Goal: Contribute content

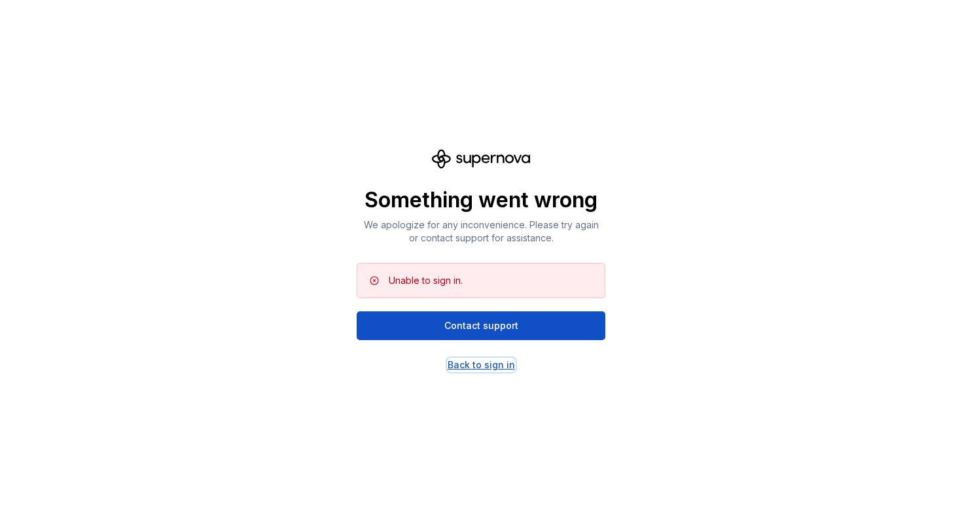
click at [480, 367] on div "Back to sign in" at bounding box center [481, 365] width 67 height 13
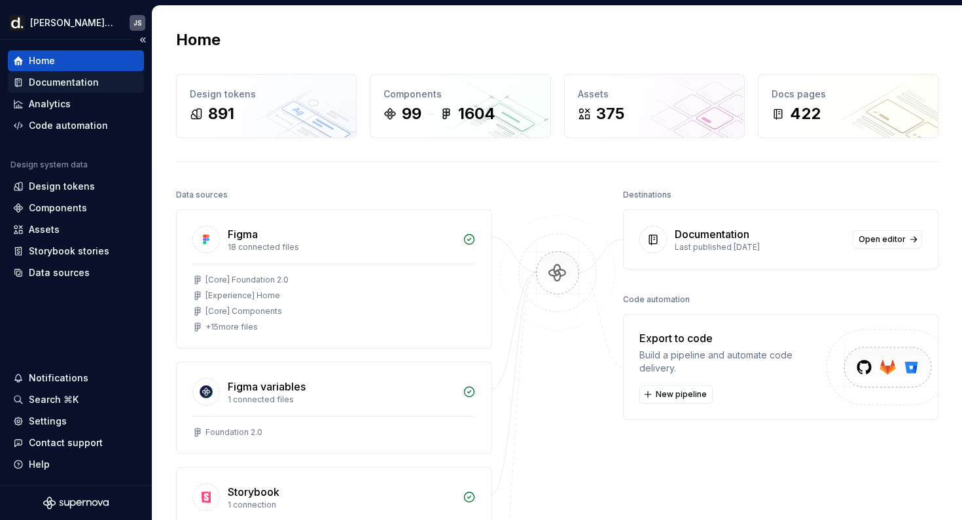
click at [53, 88] on div "Documentation" at bounding box center [64, 82] width 70 height 13
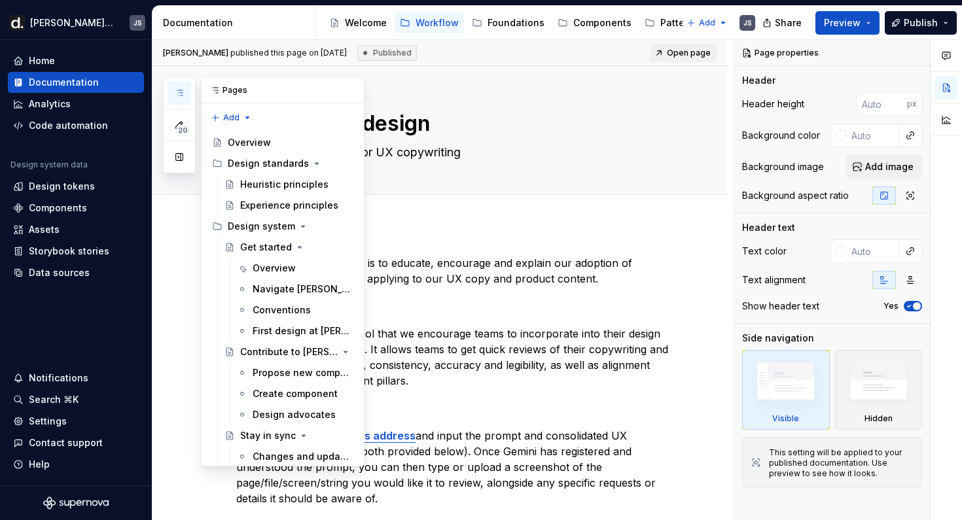
click at [184, 96] on icon "button" at bounding box center [179, 93] width 10 height 10
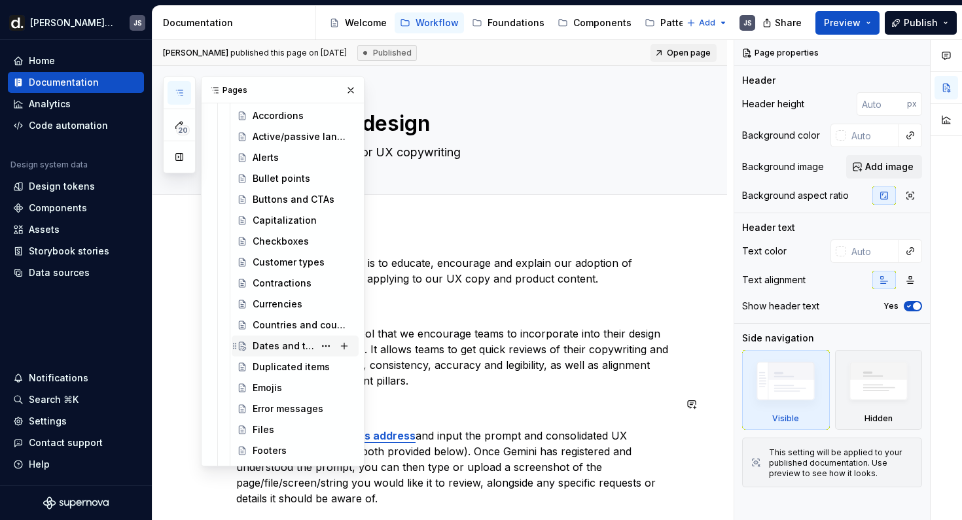
scroll to position [956, 0]
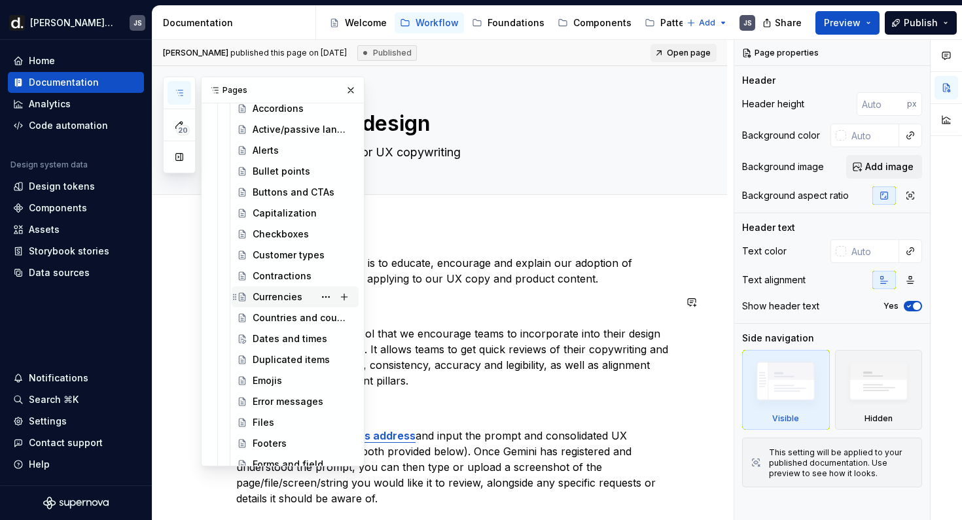
click at [287, 300] on div "Currencies" at bounding box center [278, 297] width 50 height 13
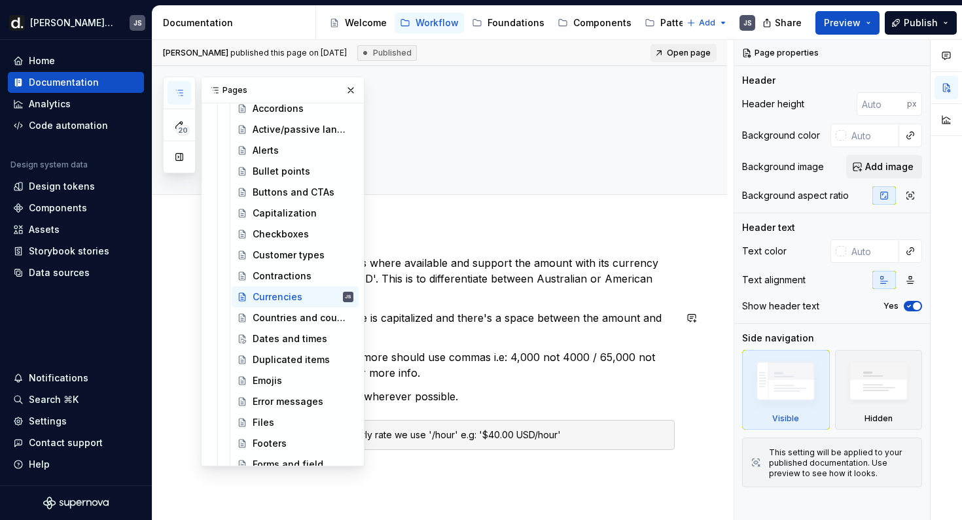
click at [520, 323] on p "Ensure the currency code is capitalized and there's a space between the amount …" at bounding box center [455, 325] width 439 height 31
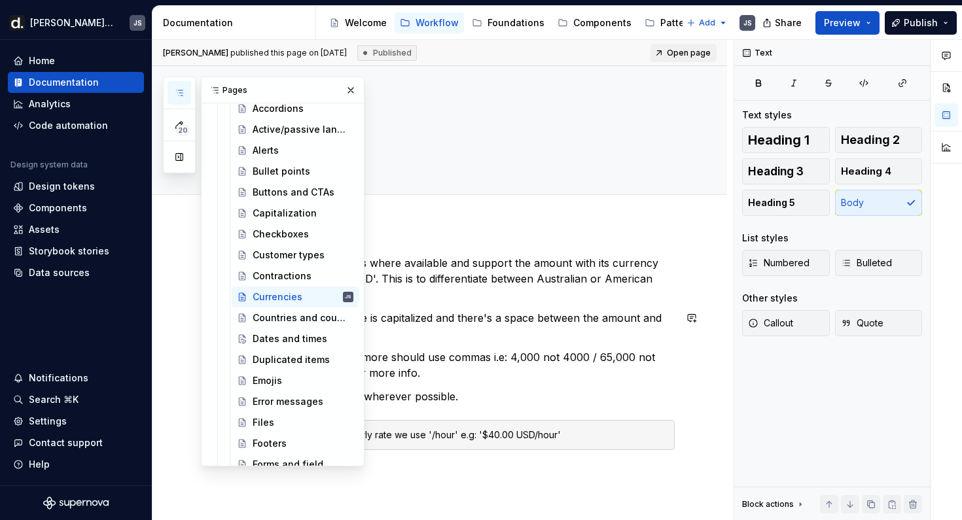
click at [471, 334] on p "Ensure the currency code is capitalized and there's a space between the amount …" at bounding box center [455, 325] width 439 height 31
click at [460, 274] on p "We use currency symbols where available and support the amount with its currenc…" at bounding box center [455, 278] width 439 height 47
click at [177, 95] on icon "button" at bounding box center [179, 93] width 10 height 10
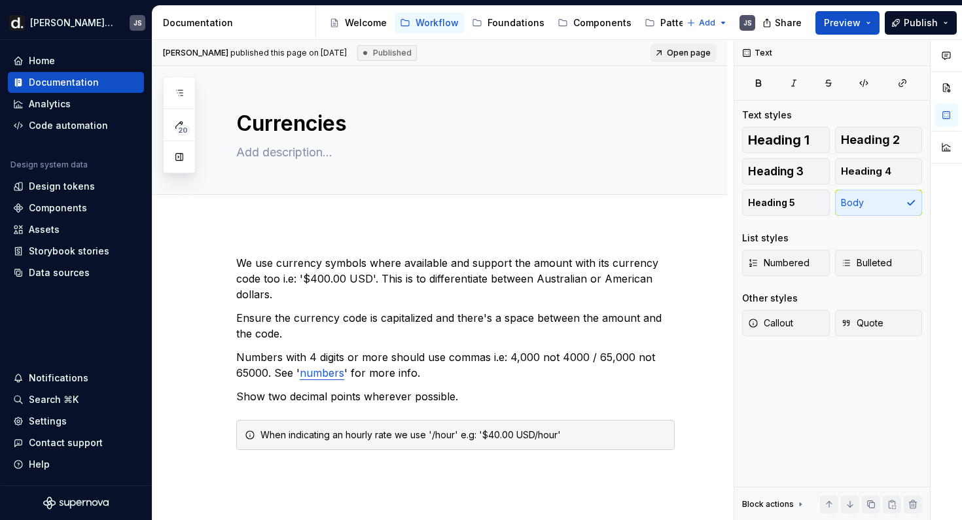
type textarea "*"
click at [363, 325] on p "Ensure the currency code is capitalized and there's a space between the amount …" at bounding box center [455, 325] width 439 height 31
click at [361, 336] on p "Ensure the currency code is capitalized and there's a space between the amount …" at bounding box center [455, 325] width 439 height 31
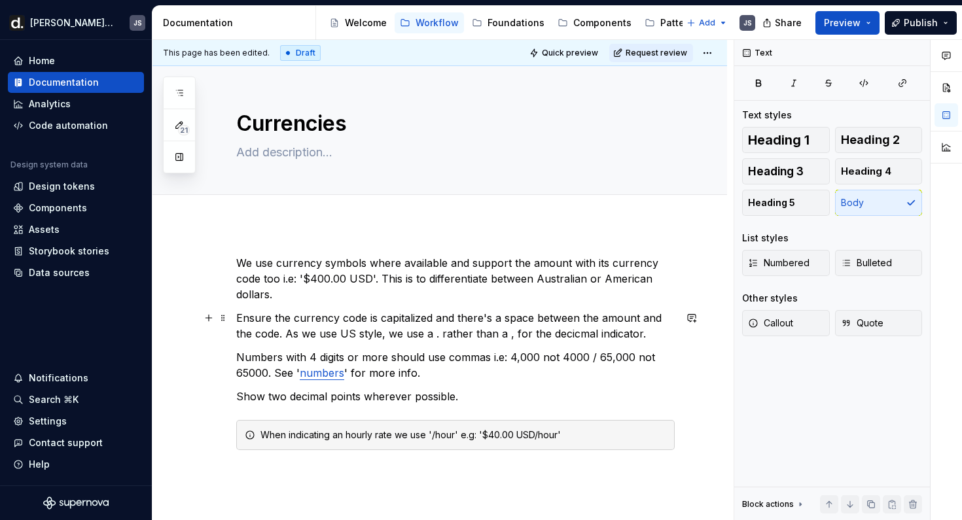
click at [556, 336] on p "Ensure the currency code is capitalized and there's a space between the amount …" at bounding box center [455, 325] width 439 height 31
click at [628, 336] on p "Ensure the currency code is capitalized and there's a space between the amount …" at bounding box center [455, 325] width 439 height 31
click at [853, 27] on span "Preview" at bounding box center [842, 22] width 37 height 13
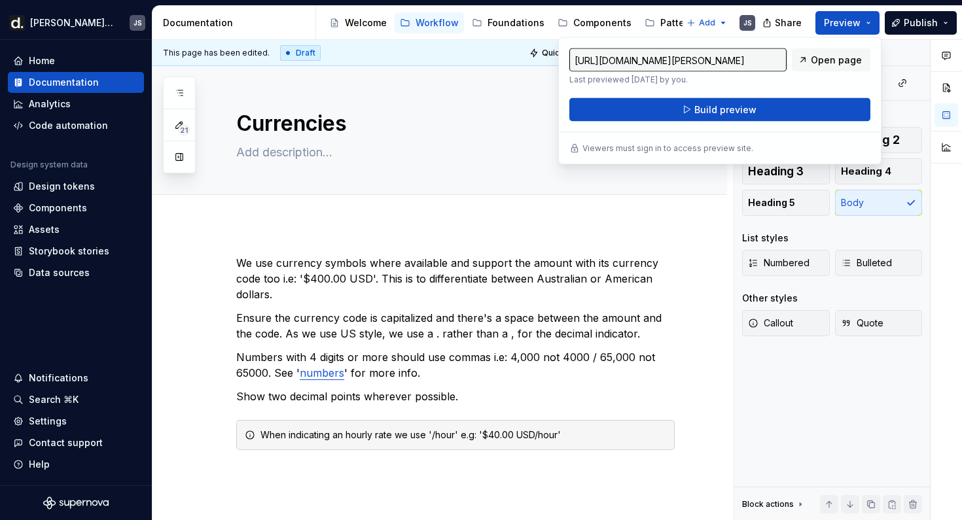
click at [324, 65] on div "This page has been edited. Draft Quick preview Request review" at bounding box center [440, 53] width 575 height 26
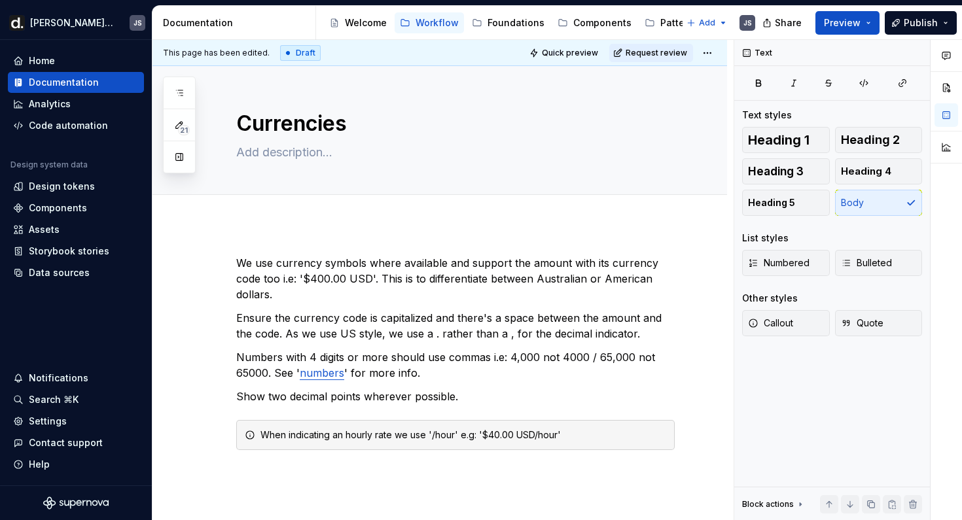
click at [723, 54] on div "This page has been edited. Draft Quick preview Request review" at bounding box center [440, 53] width 575 height 26
click at [714, 54] on html "[PERSON_NAME] UI JS Home Documentation Analytics Code automation Design system …" at bounding box center [481, 260] width 962 height 520
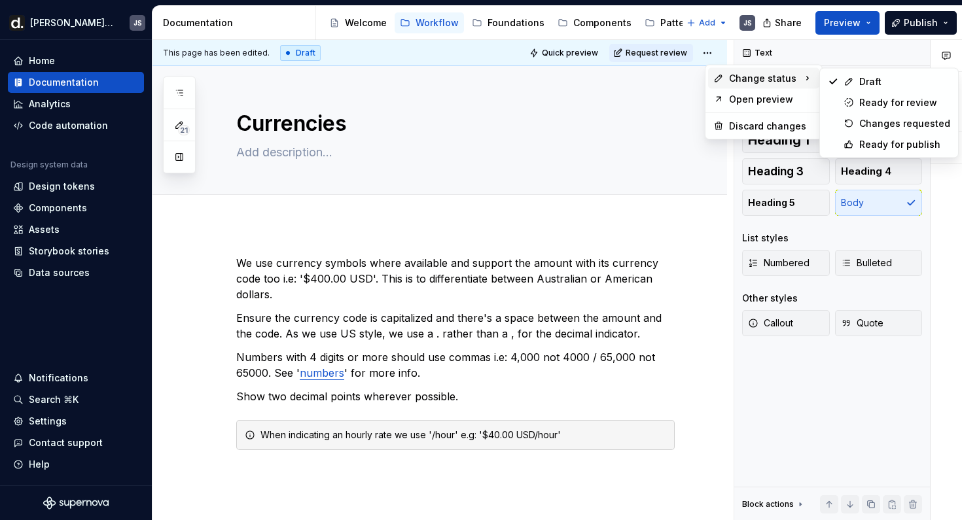
click at [732, 76] on span "Change status" at bounding box center [762, 78] width 67 height 13
click at [861, 138] on div "Ready for publish" at bounding box center [904, 144] width 91 height 13
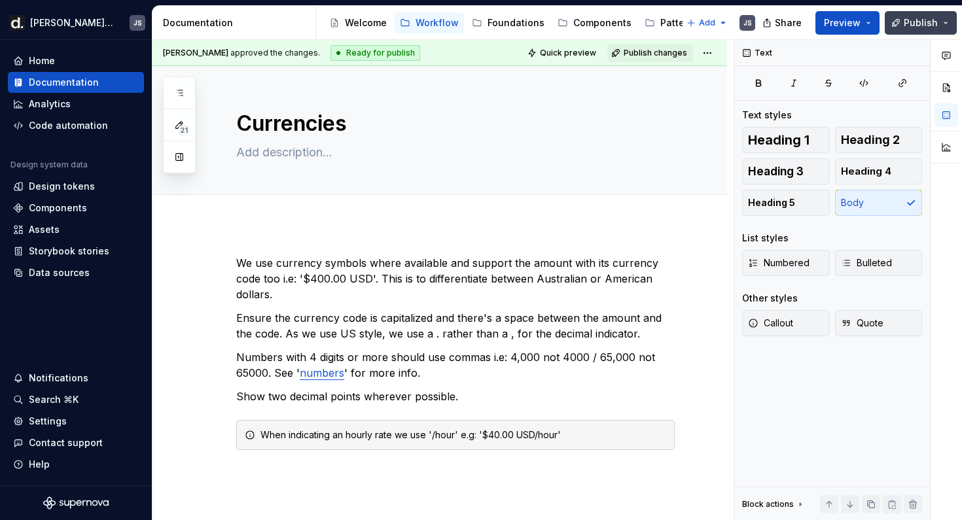
click at [919, 24] on span "Publish" at bounding box center [921, 22] width 34 height 13
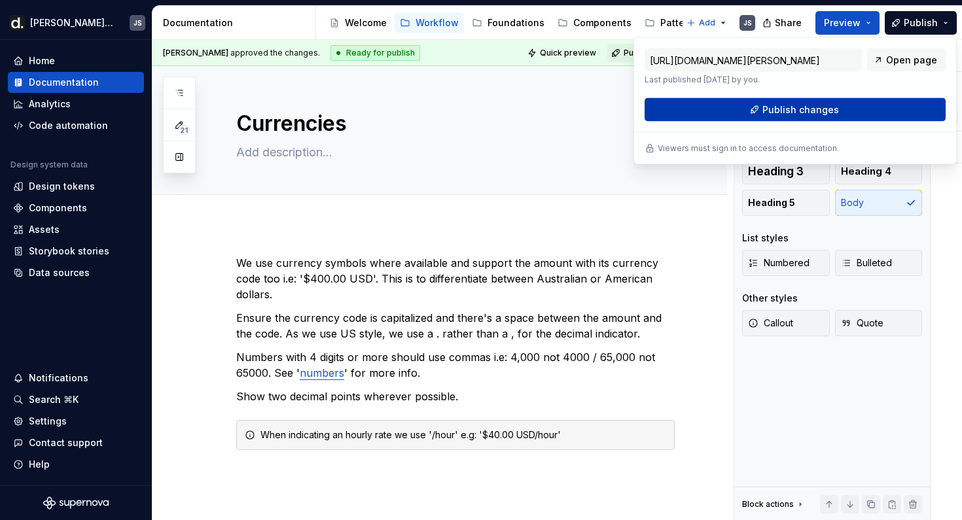
click at [792, 114] on span "Publish changes" at bounding box center [801, 109] width 77 height 13
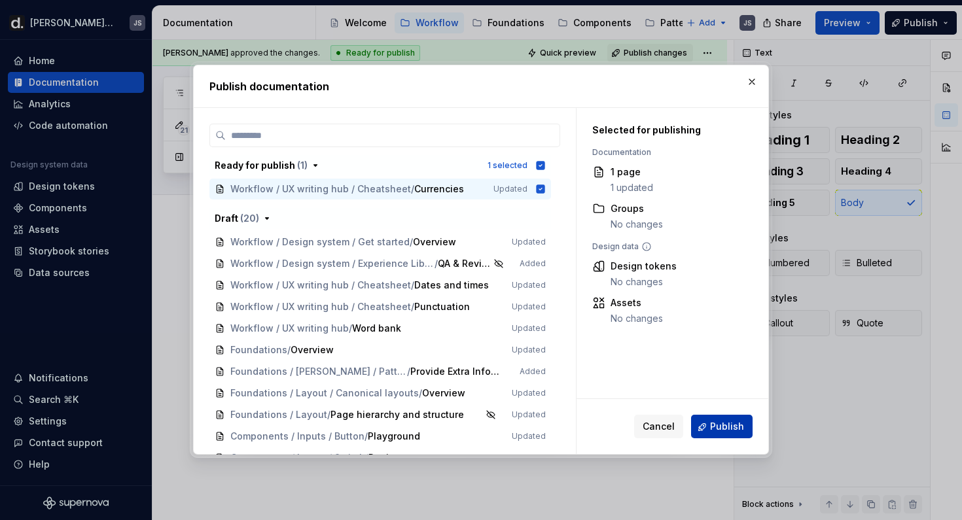
click at [725, 435] on button "Publish" at bounding box center [722, 428] width 62 height 24
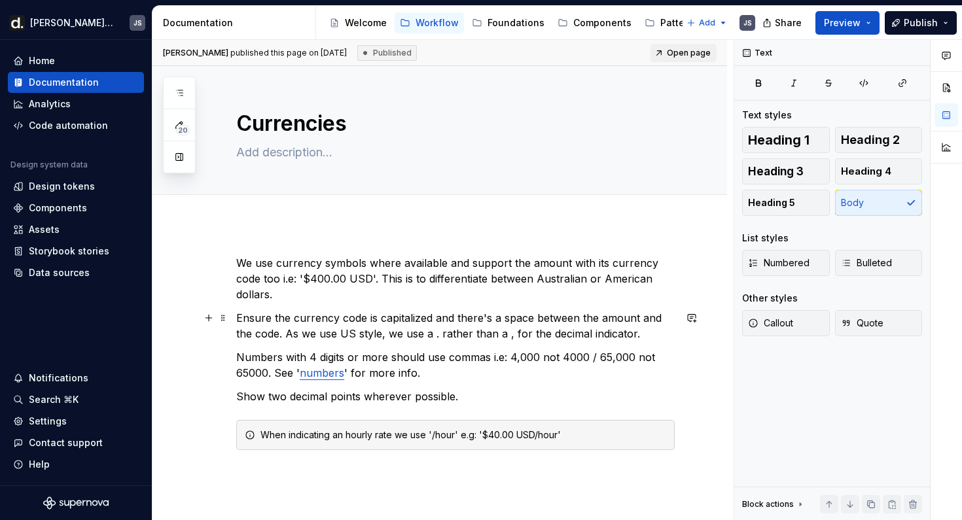
click at [414, 331] on p "Ensure the currency code is capitalized and there's a space between the amount …" at bounding box center [455, 325] width 439 height 31
click at [418, 331] on p "Ensure the currency code is capitalized and there's a space between the amount …" at bounding box center [455, 325] width 439 height 31
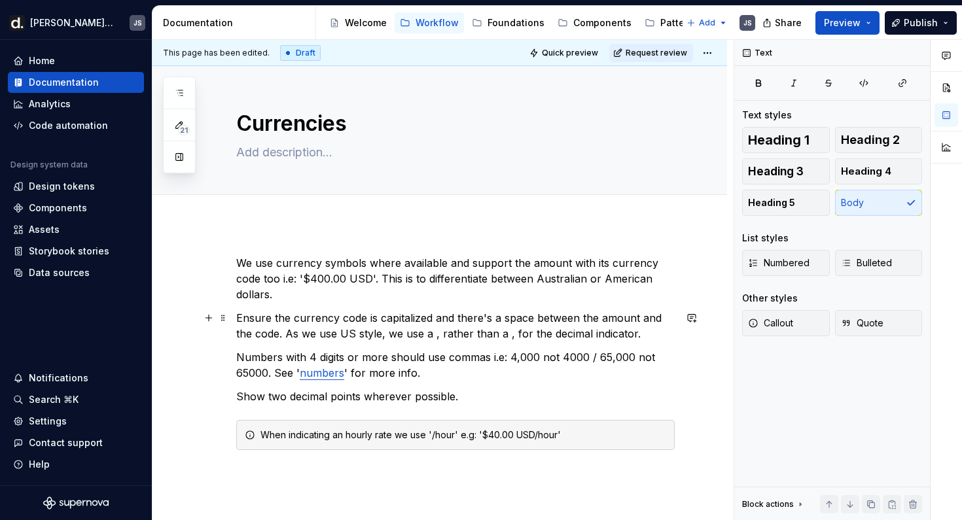
click at [488, 336] on p "Ensure the currency code is capitalized and there's a space between the amount …" at bounding box center [455, 325] width 439 height 31
click at [901, 18] on button "Publish" at bounding box center [921, 23] width 72 height 24
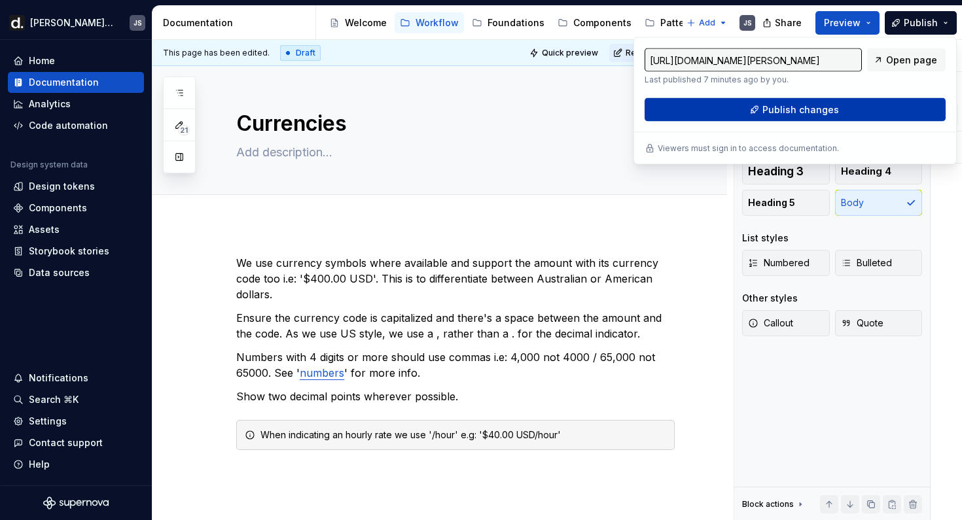
click at [816, 114] on span "Publish changes" at bounding box center [801, 109] width 77 height 13
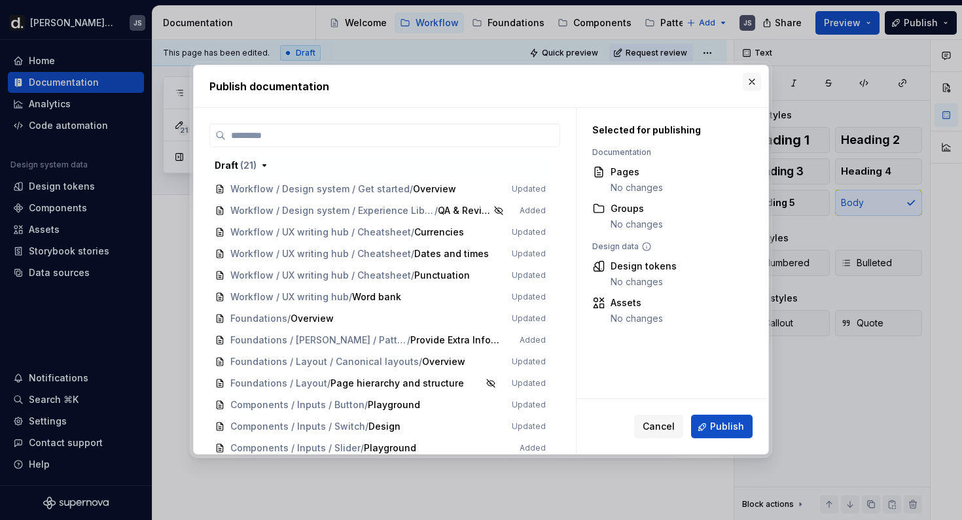
click at [746, 77] on button "button" at bounding box center [752, 82] width 18 height 18
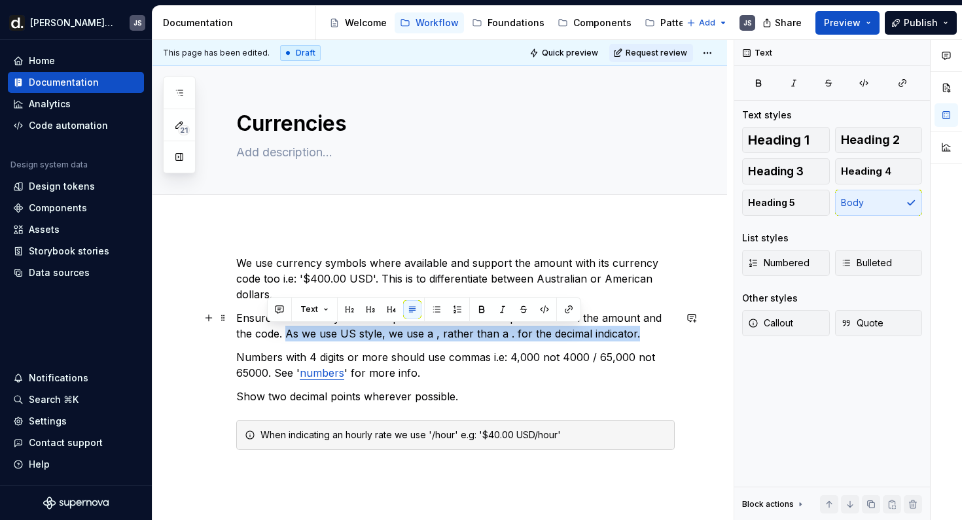
drag, startPoint x: 267, startPoint y: 333, endPoint x: 617, endPoint y: 338, distance: 349.6
click at [617, 338] on p "Ensure the currency code is capitalized and there's a space between the amount …" at bounding box center [455, 325] width 439 height 31
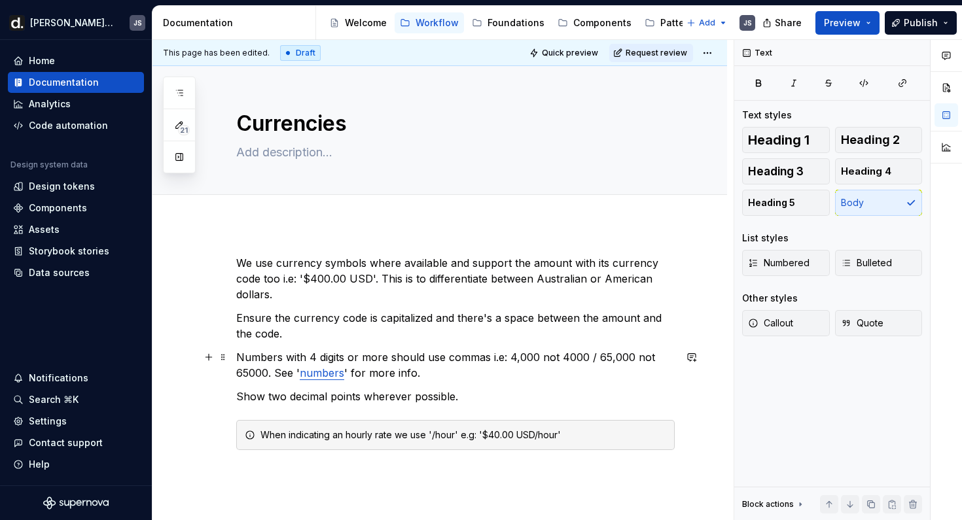
click at [450, 367] on p "Numbers with 4 digits or more should use commas i.e: 4,000 not 4000 / 65,000 no…" at bounding box center [455, 365] width 439 height 31
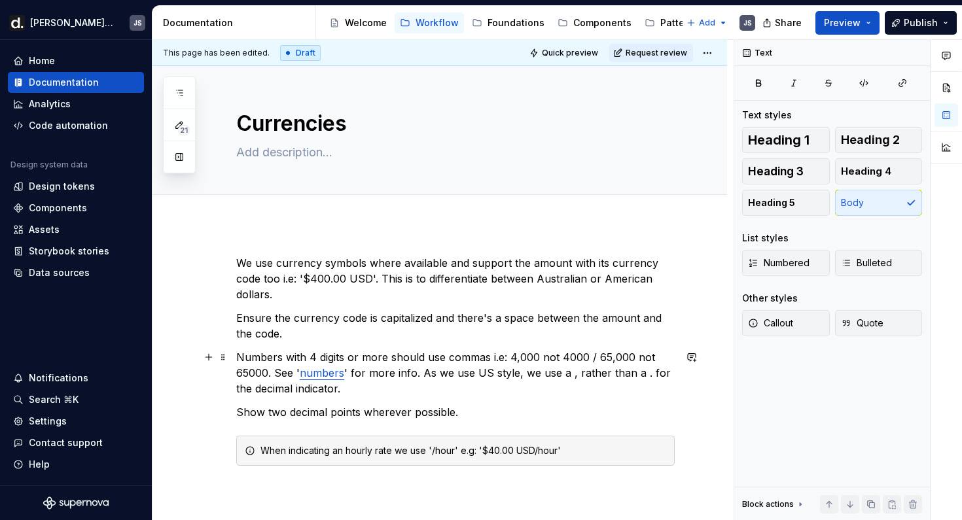
click at [426, 372] on p "Numbers with 4 digits or more should use commas i.e: 4,000 not 4000 / 65,000 no…" at bounding box center [455, 373] width 439 height 47
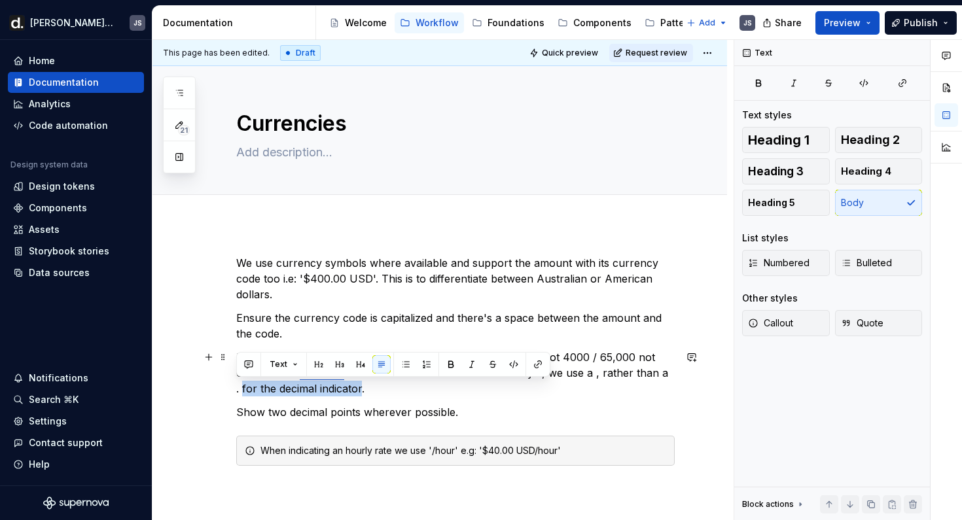
drag, startPoint x: 355, startPoint y: 386, endPoint x: 236, endPoint y: 387, distance: 118.5
click at [236, 387] on p "Numbers with 4 digits or more should use commas i.e: 4,000 not 4000 / 65,000 no…" at bounding box center [455, 373] width 439 height 47
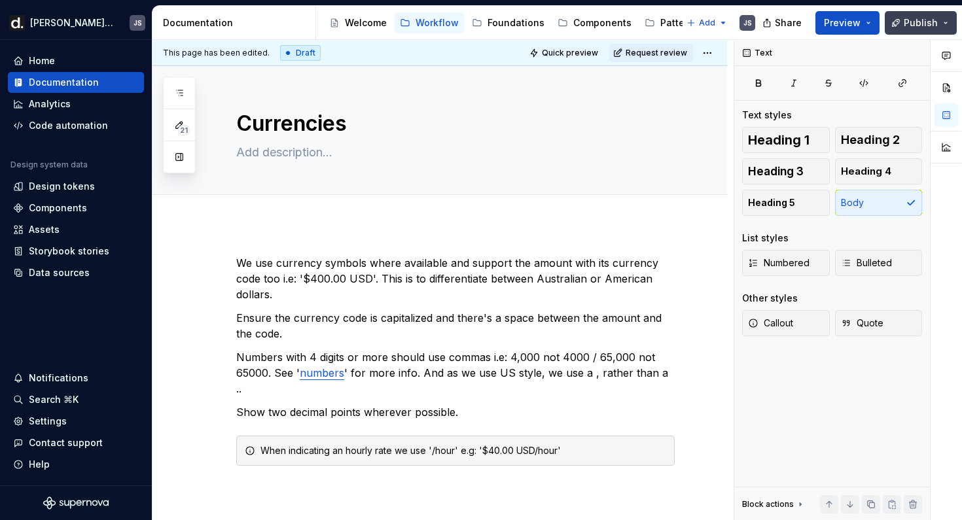
click at [913, 23] on span "Publish" at bounding box center [921, 22] width 34 height 13
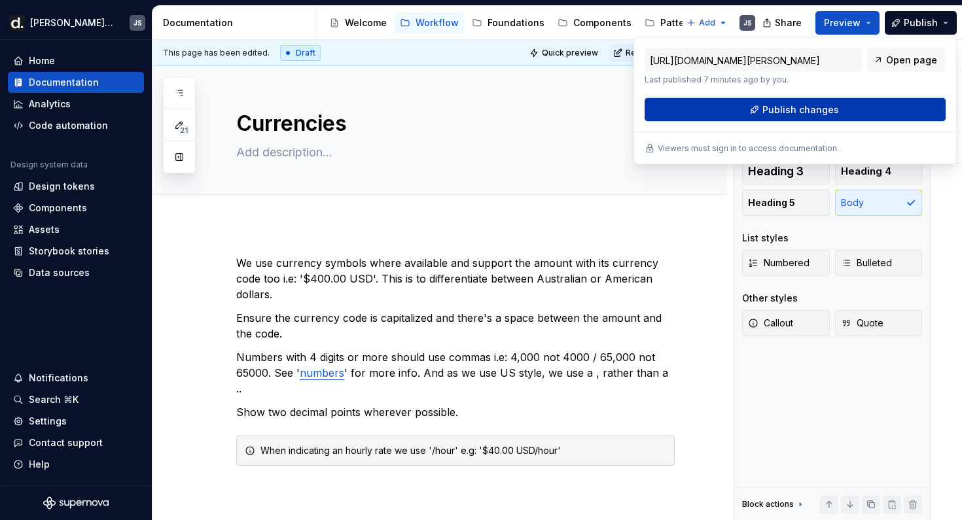
click at [827, 112] on span "Publish changes" at bounding box center [801, 109] width 77 height 13
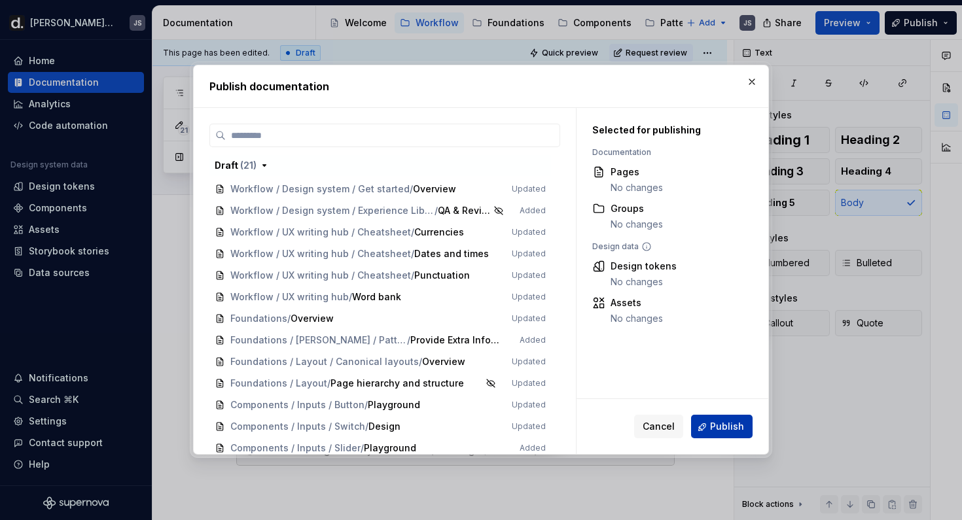
click at [724, 426] on span "Publish" at bounding box center [727, 427] width 34 height 13
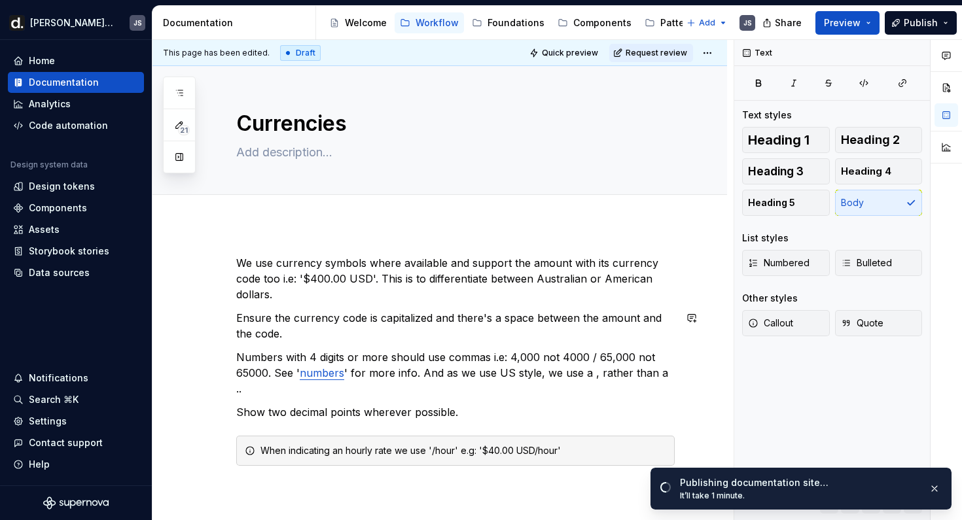
type textarea "*"
